Goal: Check status: Check status

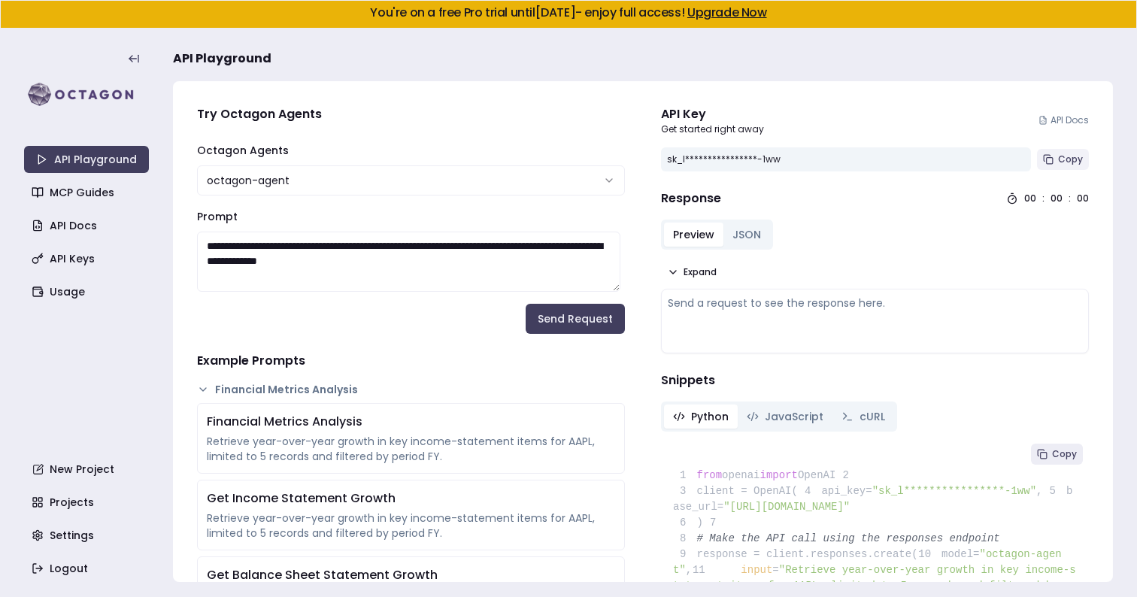
click at [1058, 159] on span "Copy" at bounding box center [1070, 159] width 25 height 12
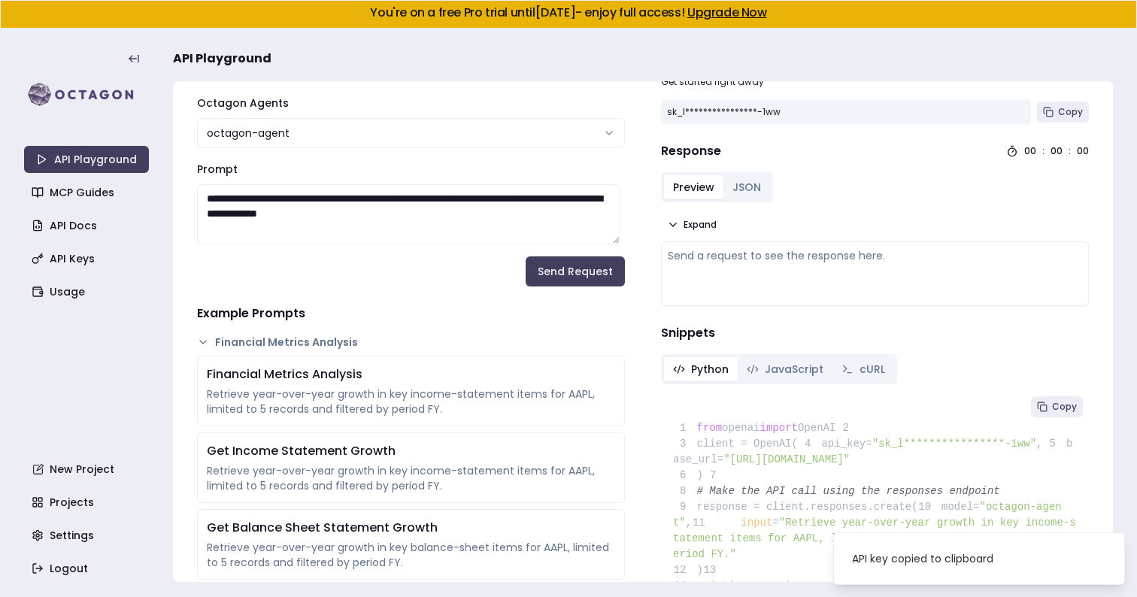
scroll to position [56, 0]
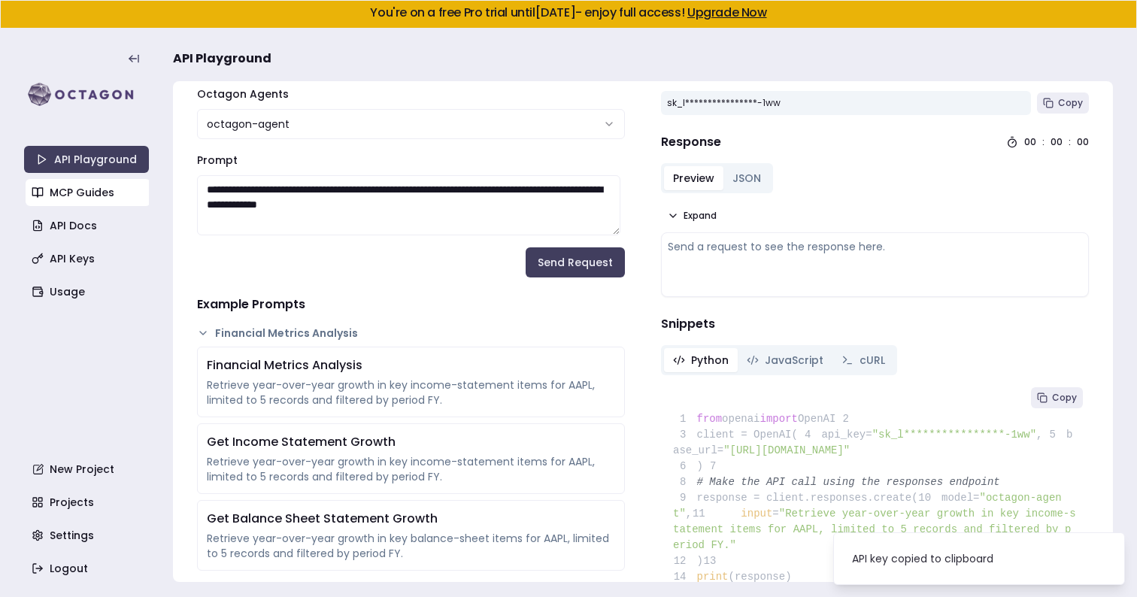
click at [93, 192] on link "MCP Guides" at bounding box center [88, 192] width 125 height 27
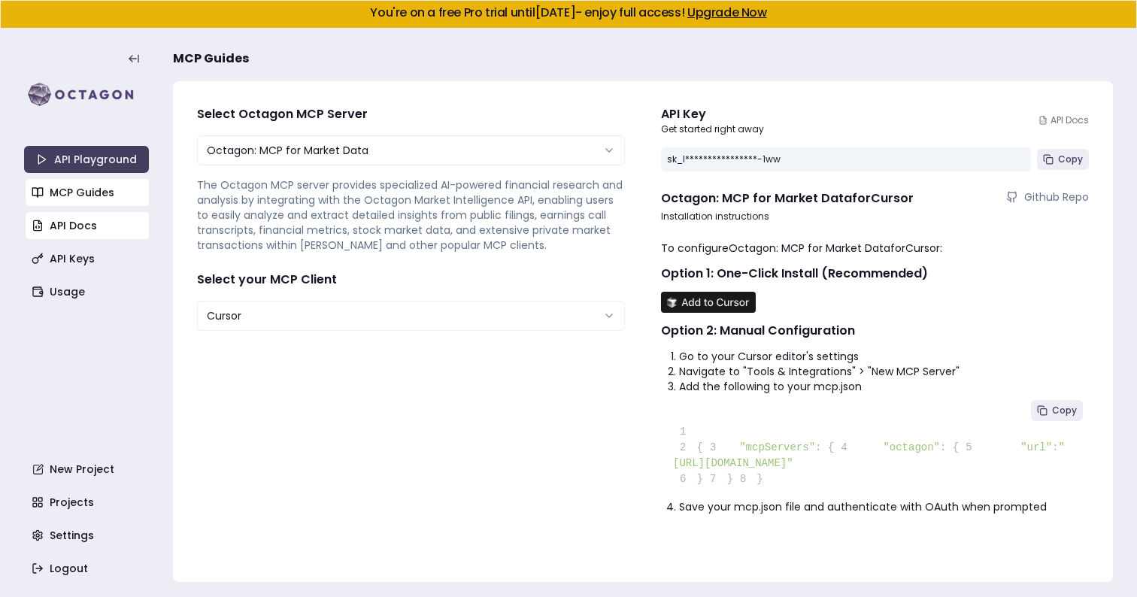
click at [99, 228] on link "API Docs" at bounding box center [88, 225] width 125 height 27
click at [35, 271] on link "API Keys" at bounding box center [88, 258] width 125 height 27
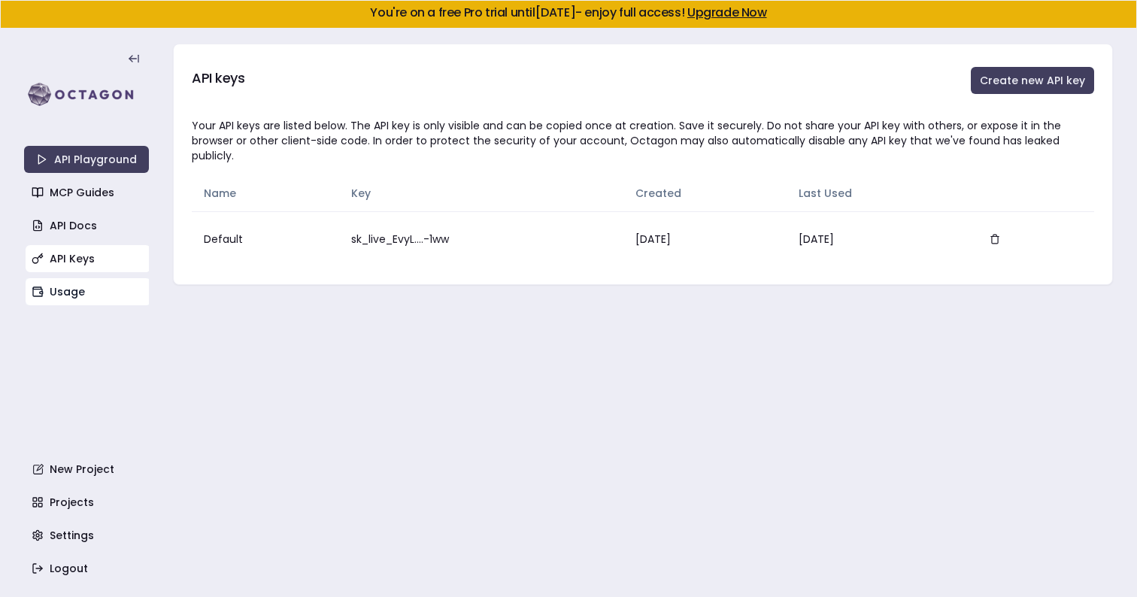
click at [105, 298] on link "Usage" at bounding box center [88, 291] width 125 height 27
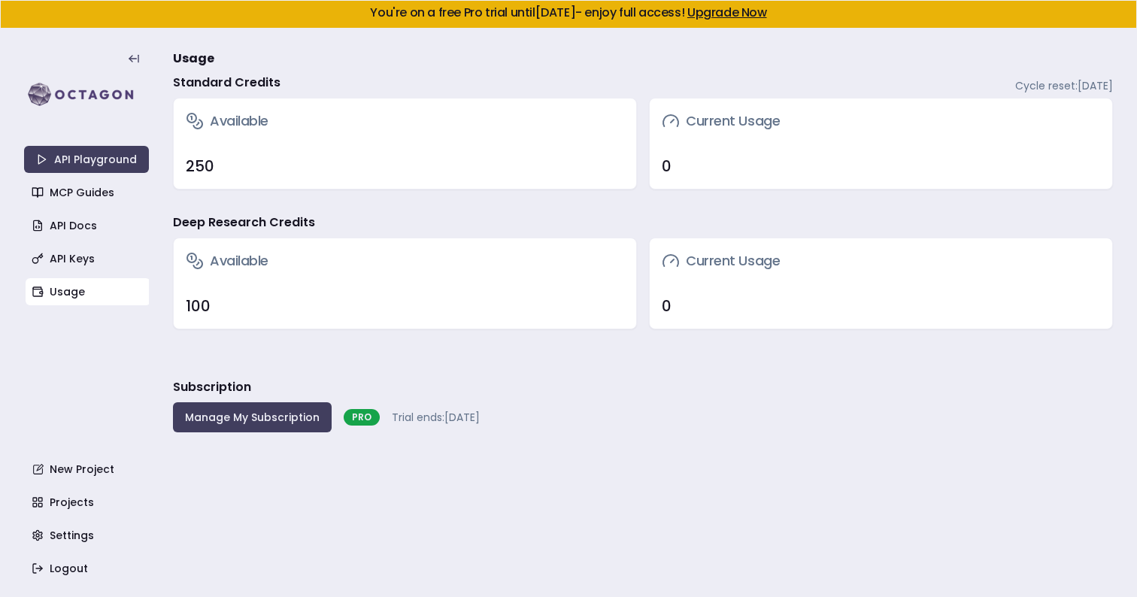
click at [199, 163] on div "250" at bounding box center [405, 166] width 438 height 21
click at [217, 128] on h3 "Available" at bounding box center [227, 121] width 83 height 21
click at [751, 121] on h3 "Current Usage" at bounding box center [721, 121] width 118 height 21
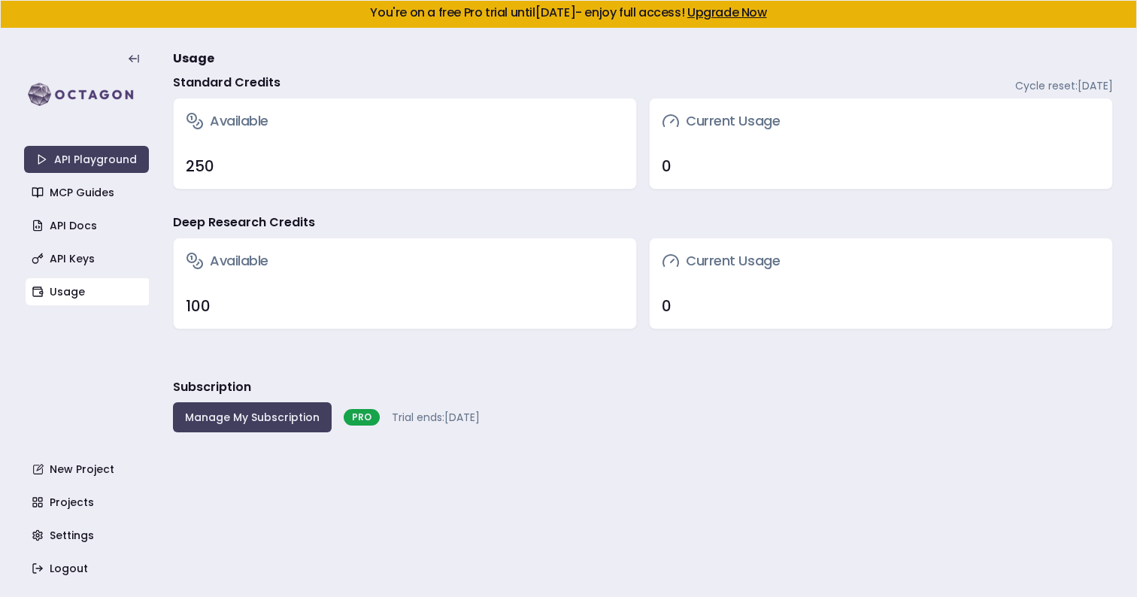
click at [179, 108] on div "Available" at bounding box center [405, 121] width 463 height 45
click at [187, 78] on h4 "Standard Credits" at bounding box center [227, 83] width 108 height 18
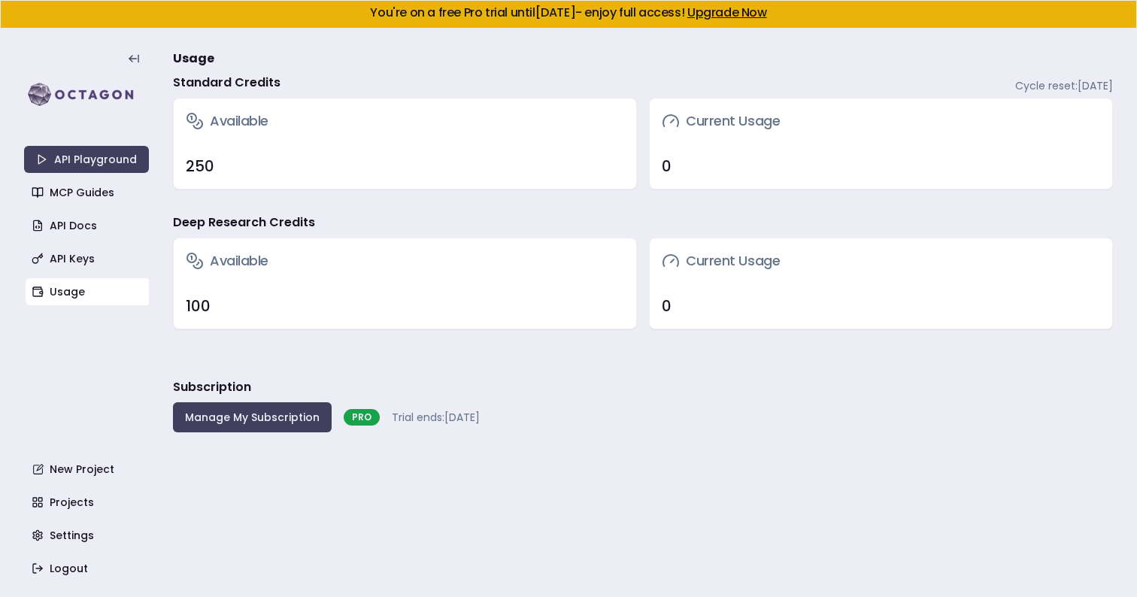
click at [187, 48] on h3 "Usage" at bounding box center [643, 59] width 940 height 30
click at [187, 123] on icon at bounding box center [195, 121] width 18 height 18
click at [213, 165] on div "250" at bounding box center [405, 166] width 438 height 21
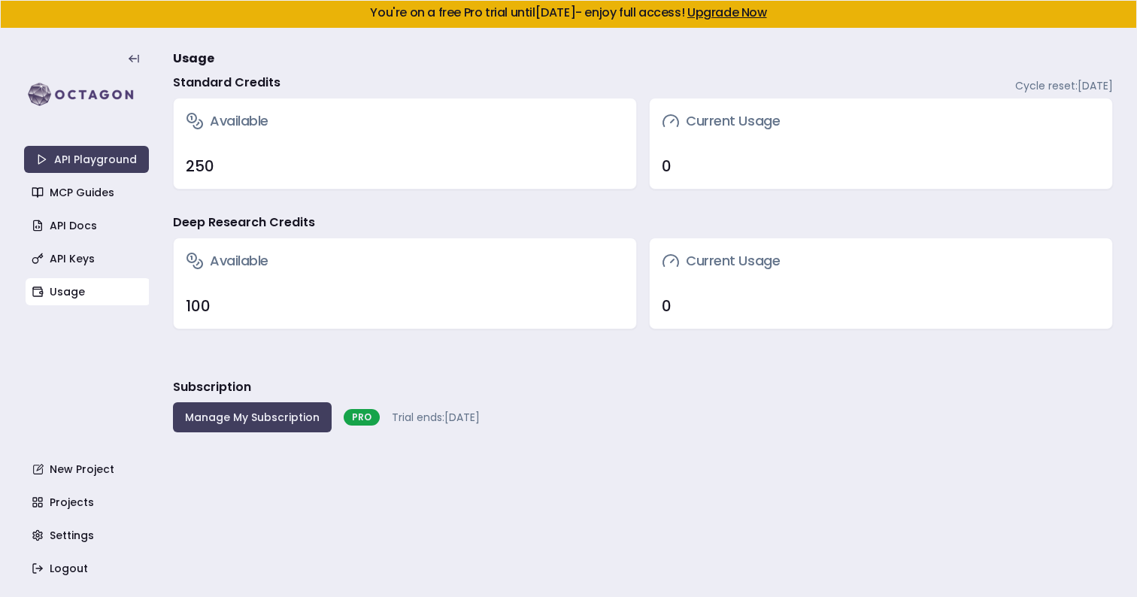
click at [195, 111] on h3 "Available" at bounding box center [227, 121] width 83 height 21
click at [99, 196] on link "MCP Guides" at bounding box center [88, 192] width 125 height 27
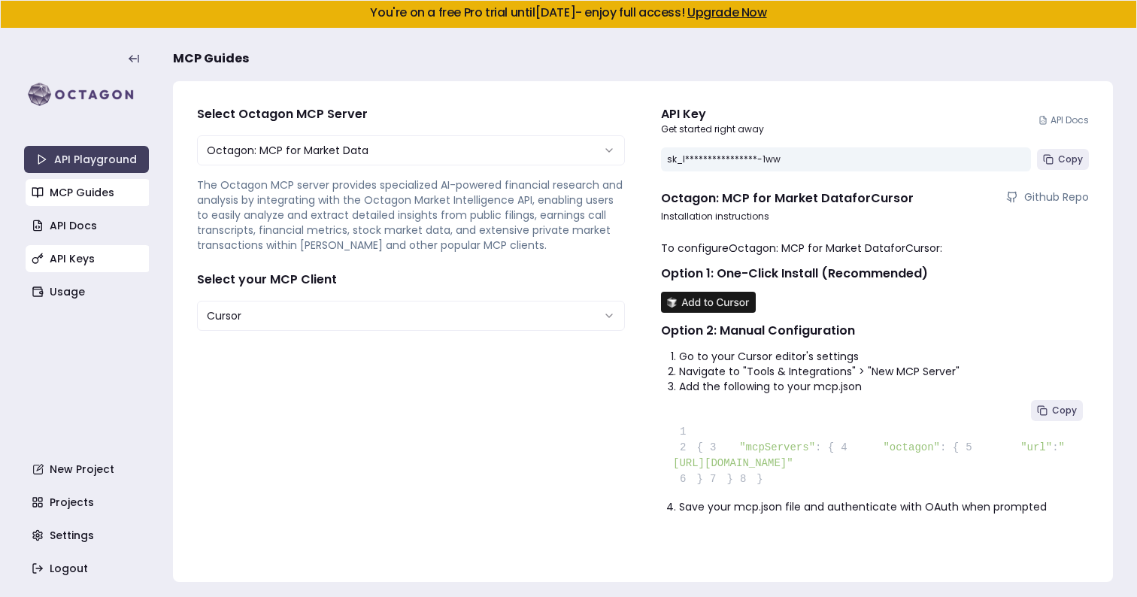
click at [94, 270] on link "API Keys" at bounding box center [88, 258] width 125 height 27
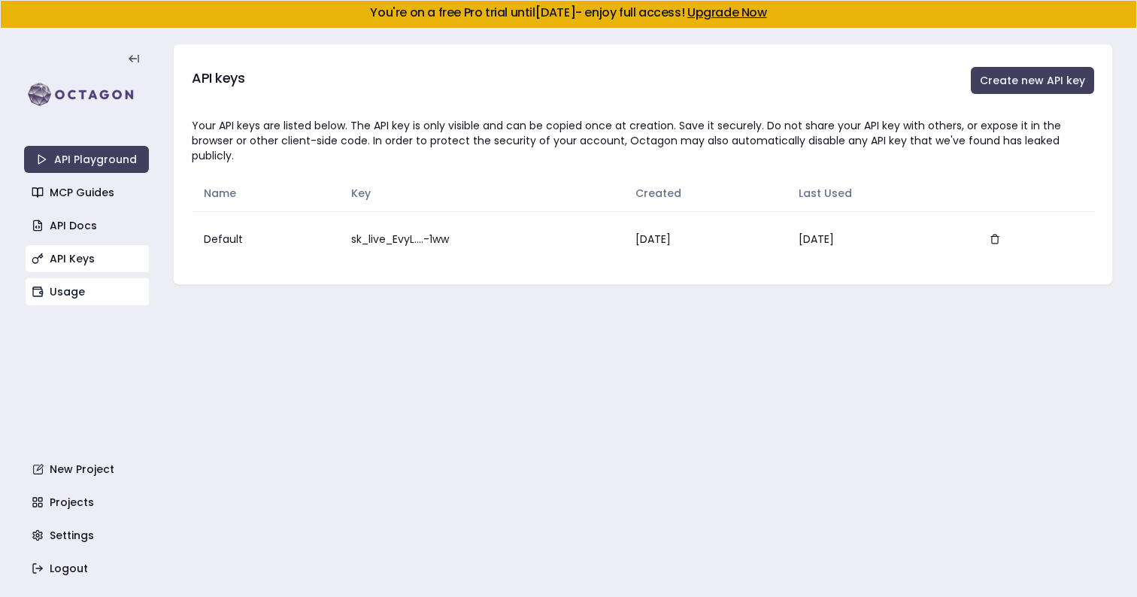
click at [89, 296] on link "Usage" at bounding box center [88, 291] width 125 height 27
